Goal: Information Seeking & Learning: Learn about a topic

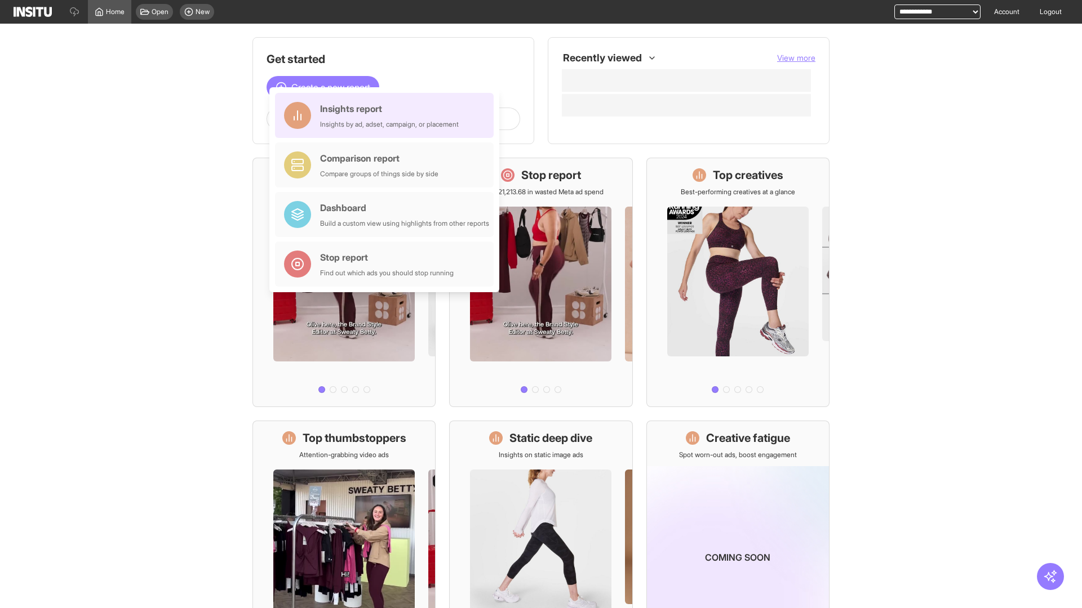
click at [387, 115] on div "Insights report Insights by ad, adset, campaign, or placement" at bounding box center [389, 115] width 139 height 27
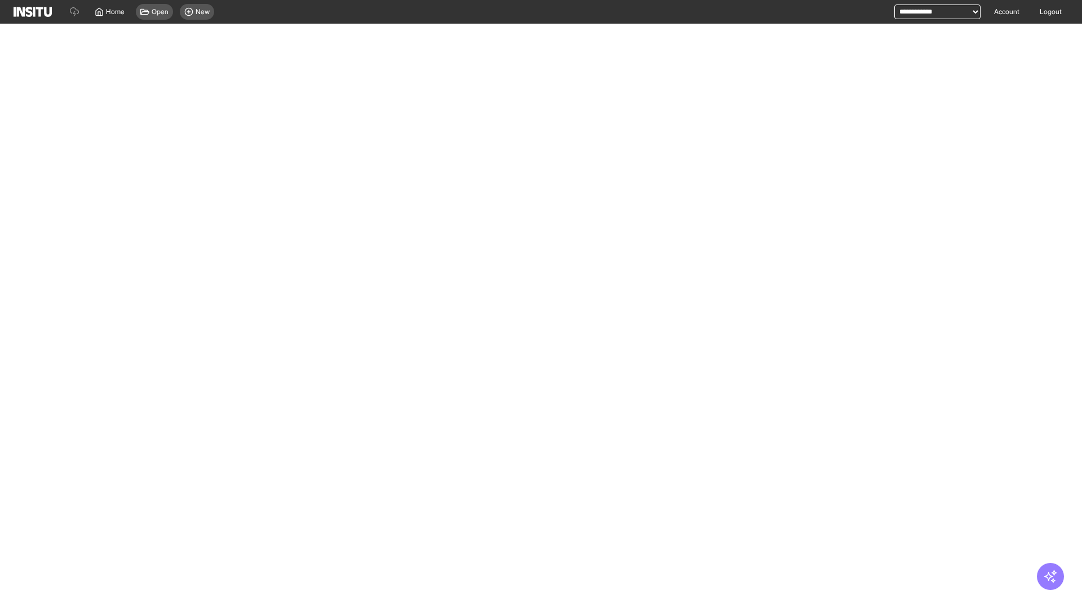
select select "**"
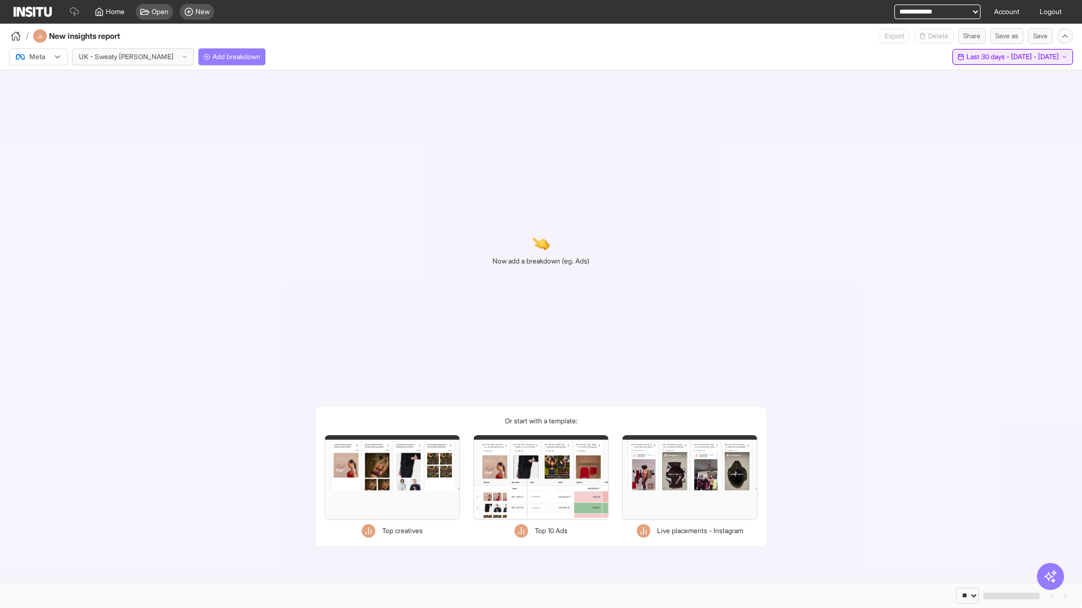
click at [992, 57] on span "Last 30 days - [DATE] - [DATE]" at bounding box center [1012, 56] width 92 height 9
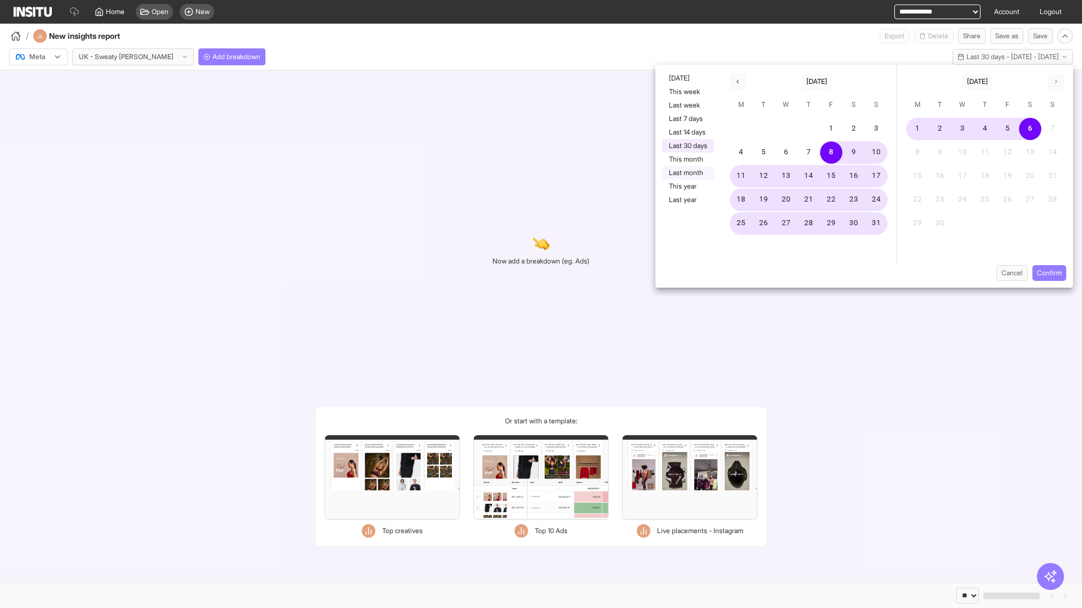
click at [687, 173] on button "Last month" at bounding box center [688, 173] width 52 height 14
